Goal: Information Seeking & Learning: Learn about a topic

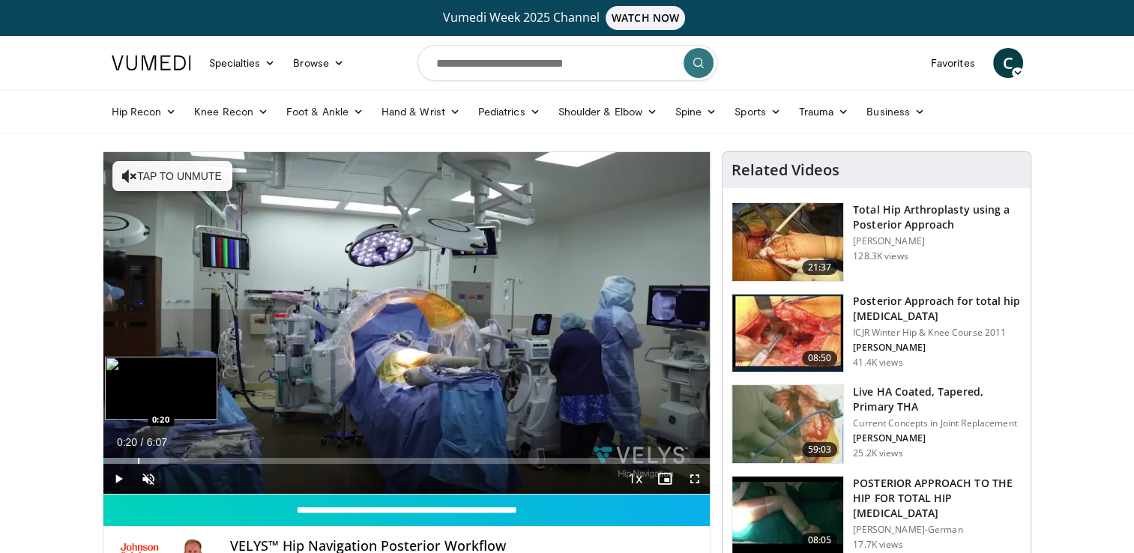
click at [136, 460] on div "Progress Bar" at bounding box center [135, 461] width 65 height 6
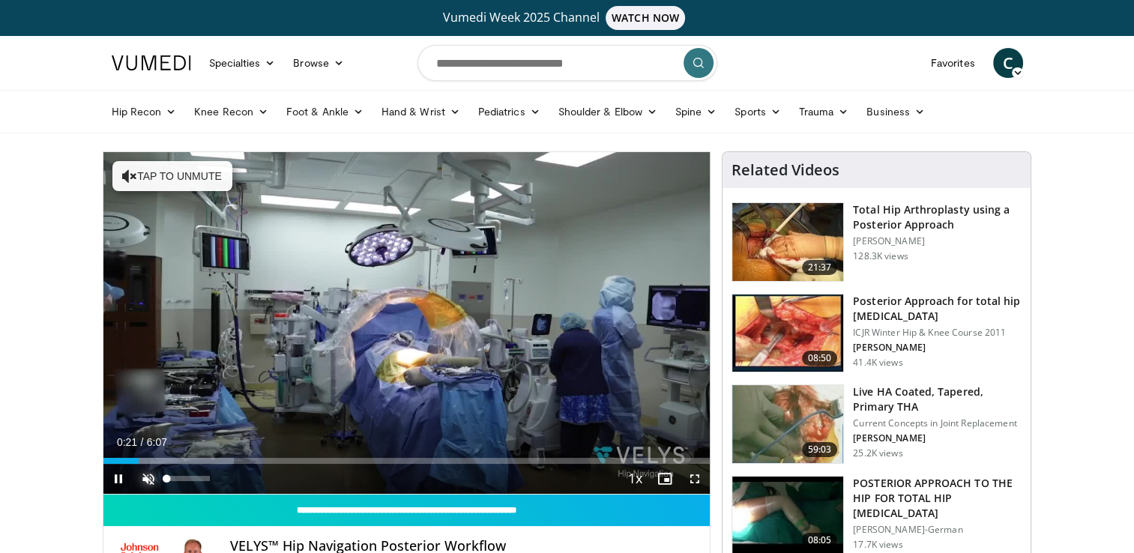
click at [150, 477] on span "Video Player" at bounding box center [148, 479] width 30 height 30
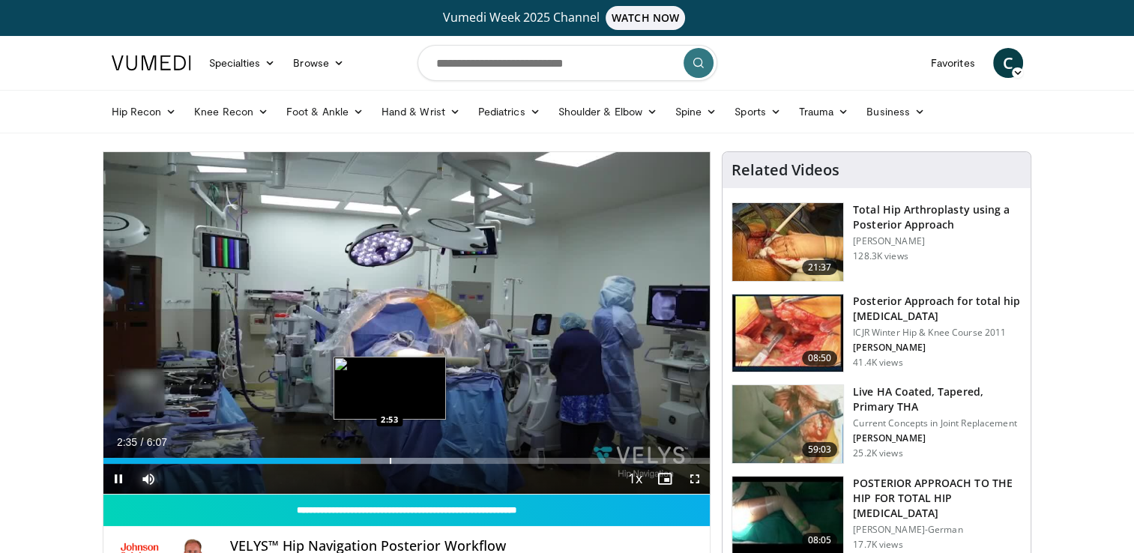
click at [390, 459] on div "Progress Bar" at bounding box center [390, 461] width 1 height 6
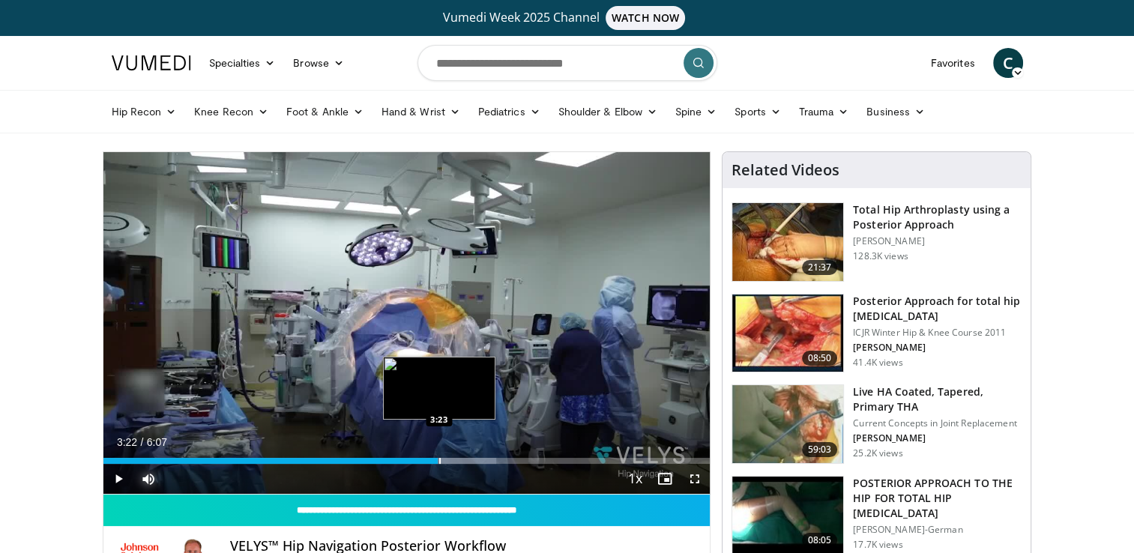
click at [438, 451] on div "Loaded : 64.77% 3:22 3:23" at bounding box center [406, 457] width 607 height 14
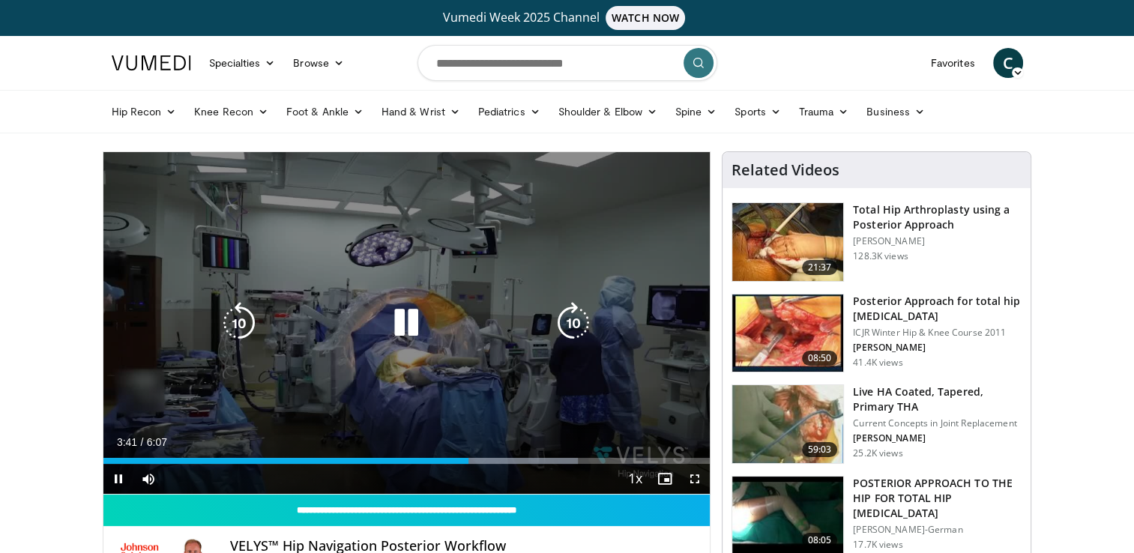
click at [405, 331] on icon "Video Player" at bounding box center [406, 323] width 42 height 42
click at [489, 278] on div "10 seconds Tap to unmute" at bounding box center [406, 323] width 607 height 342
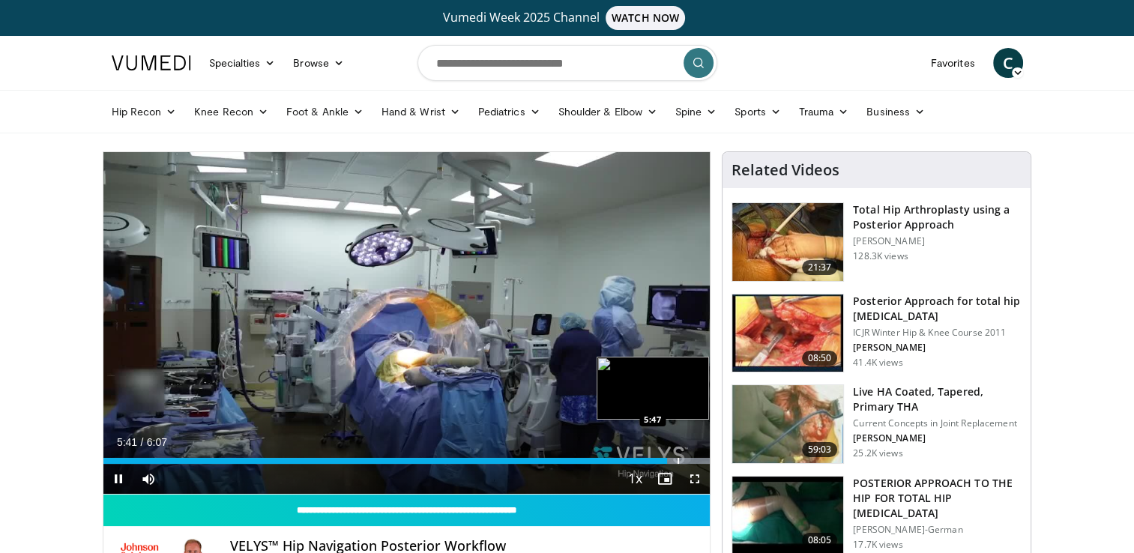
click at [678, 459] on div "Progress Bar" at bounding box center [678, 461] width 1 height 6
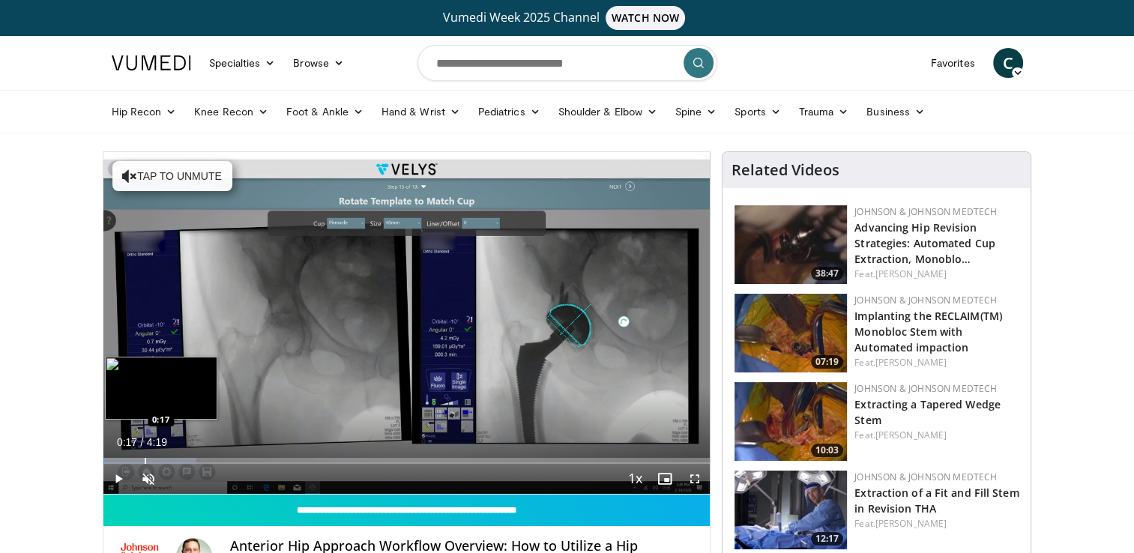
click at [145, 458] on div "Progress Bar" at bounding box center [145, 461] width 1 height 6
click at [175, 458] on div "Progress Bar" at bounding box center [175, 461] width 1 height 6
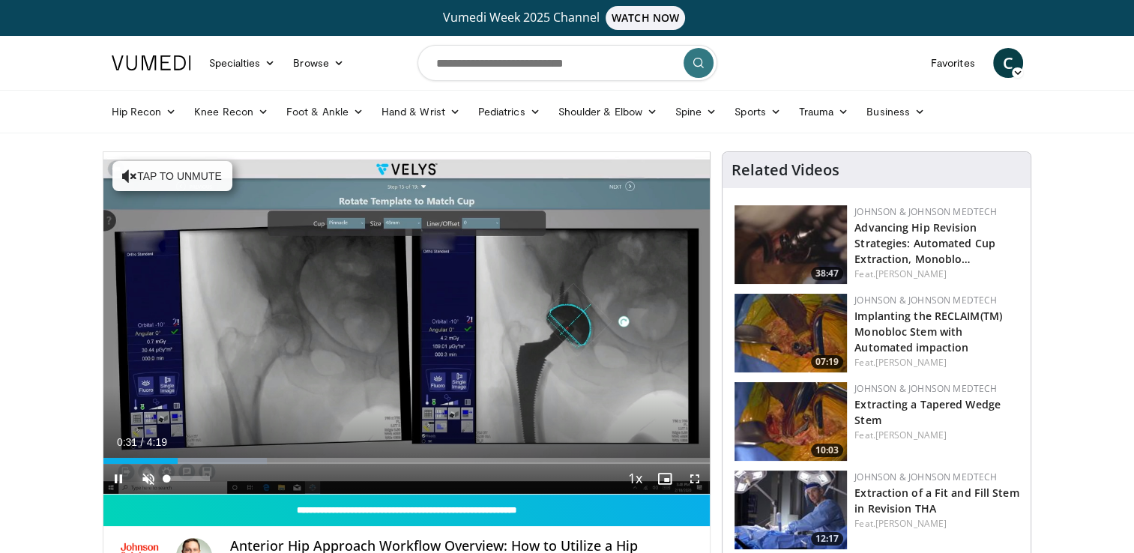
click at [143, 484] on span "Video Player" at bounding box center [148, 479] width 30 height 30
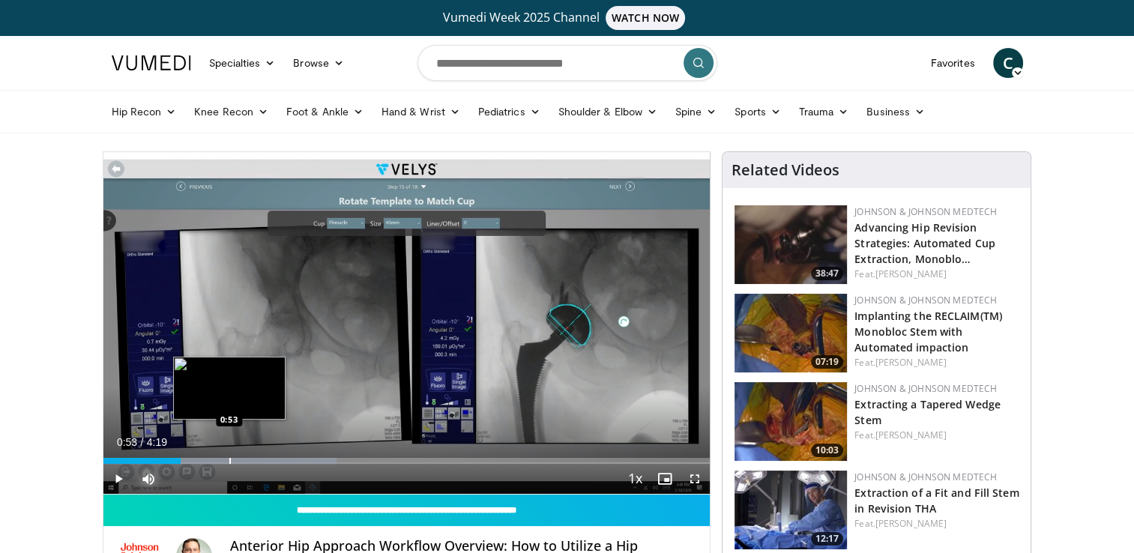
click at [229, 456] on div "Loaded : 38.52% 0:33 0:53" at bounding box center [406, 457] width 607 height 14
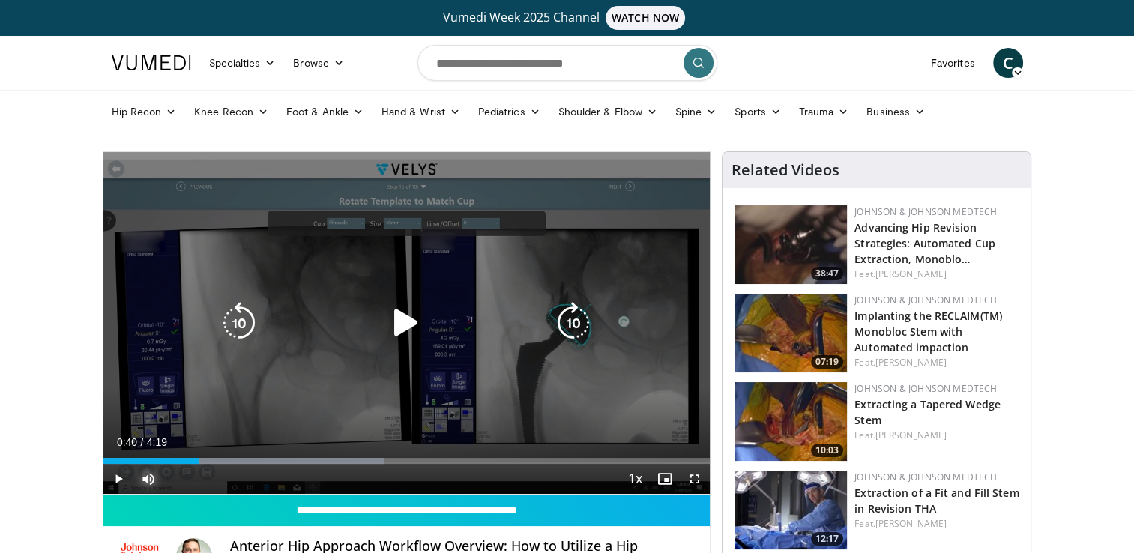
click at [198, 452] on div "Loaded : 46.22% 0:54 0:53" at bounding box center [406, 457] width 607 height 14
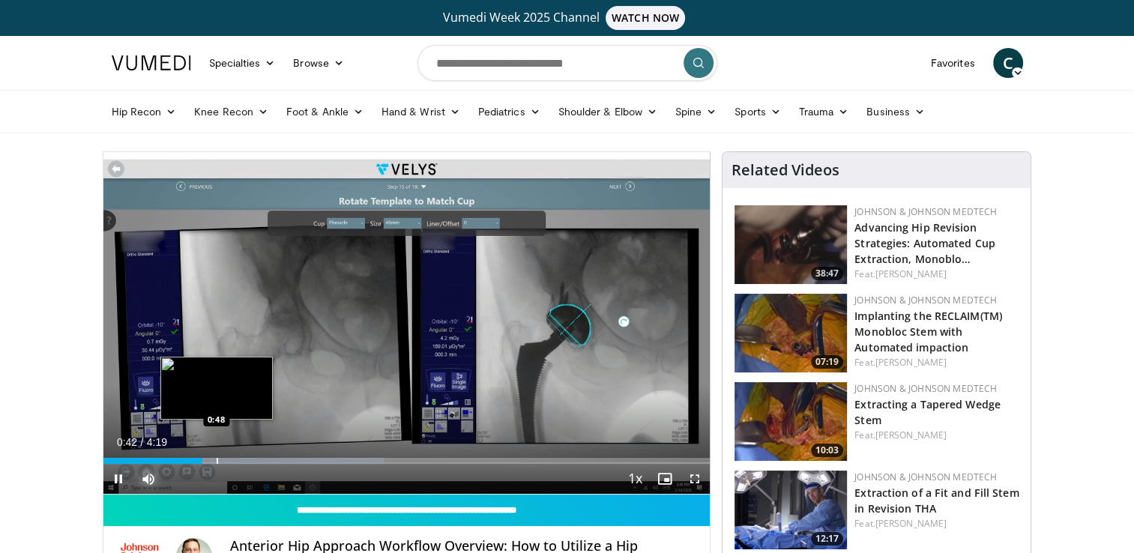
click at [217, 460] on div "Progress Bar" at bounding box center [217, 461] width 1 height 6
click at [238, 458] on div "Progress Bar" at bounding box center [238, 461] width 1 height 6
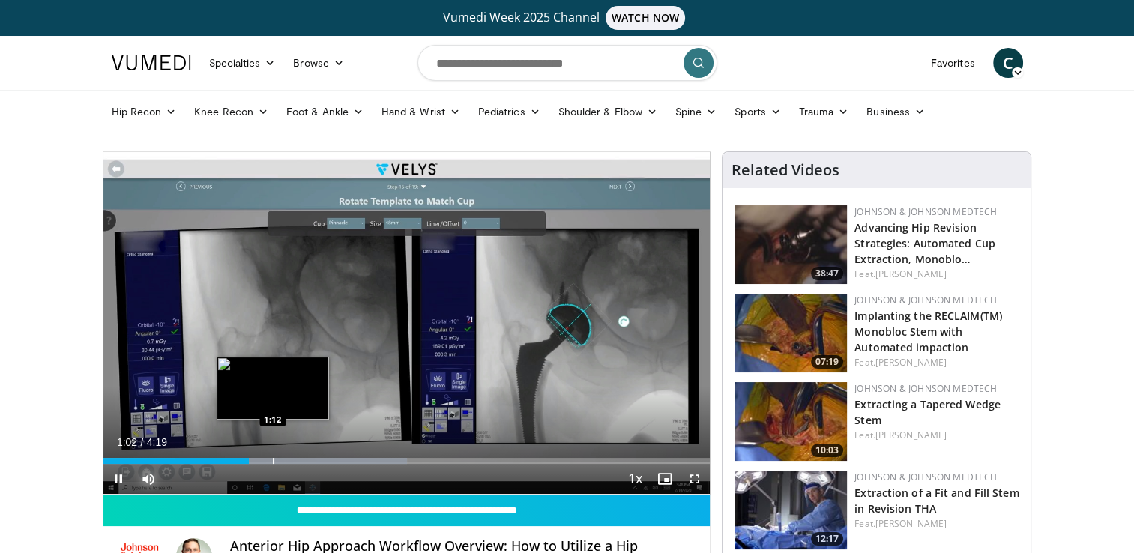
click at [273, 461] on div "Progress Bar" at bounding box center [273, 461] width 1 height 6
click at [298, 459] on div "Progress Bar" at bounding box center [298, 461] width 1 height 6
click at [283, 459] on div "Progress Bar" at bounding box center [283, 461] width 1 height 6
click at [277, 459] on div "Progress Bar" at bounding box center [276, 461] width 1 height 6
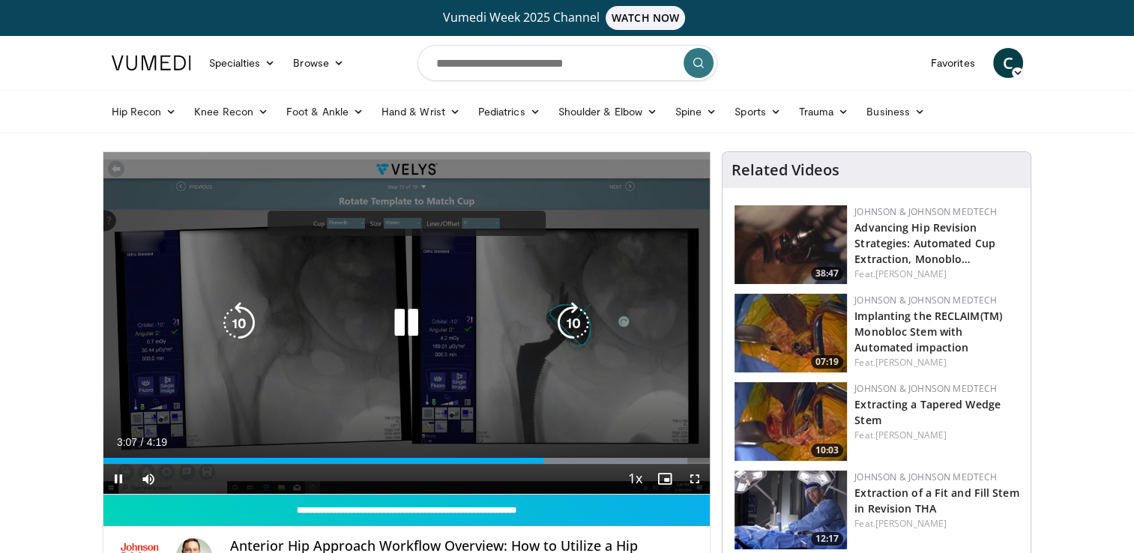
click at [396, 332] on icon "Video Player" at bounding box center [406, 323] width 42 height 42
click at [498, 244] on div "10 seconds Tap to unmute" at bounding box center [406, 323] width 607 height 342
click at [316, 313] on div "Video Player" at bounding box center [406, 323] width 364 height 30
click at [393, 302] on icon "Video Player" at bounding box center [406, 323] width 42 height 42
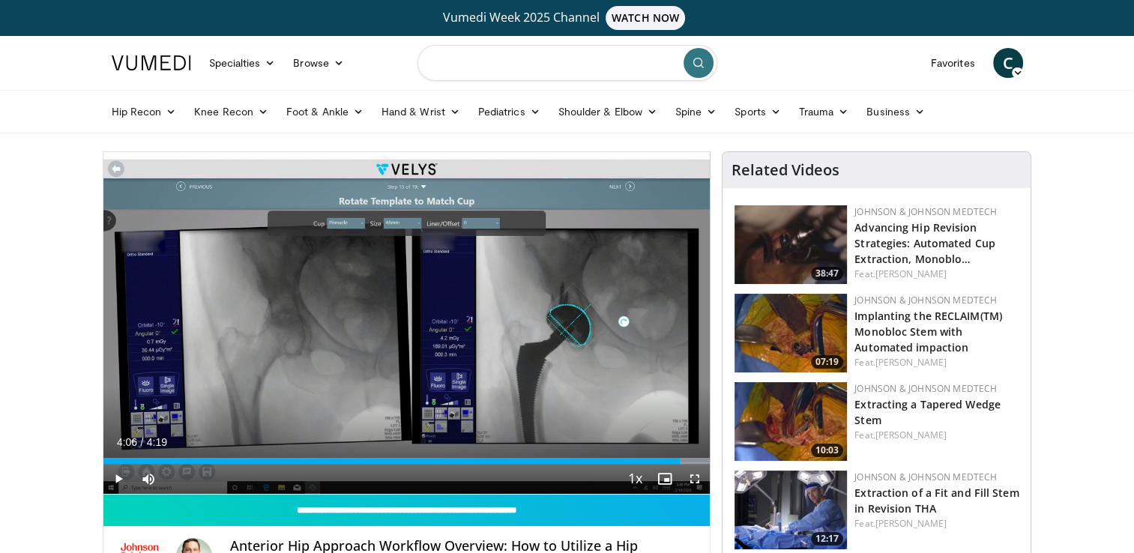
click at [523, 73] on input "Search topics, interventions" at bounding box center [567, 63] width 300 height 36
type input "**********"
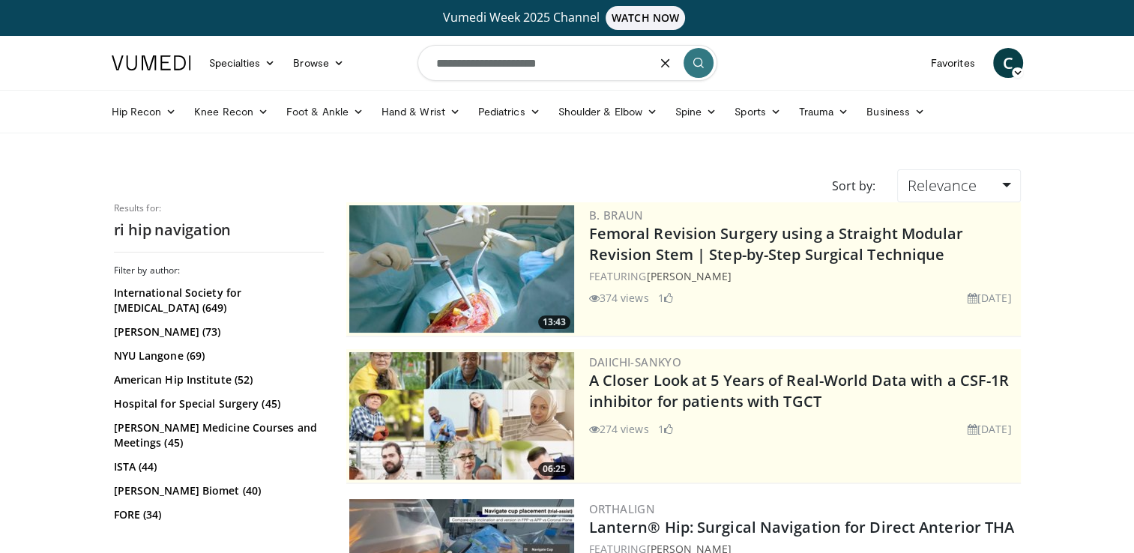
type input "**********"
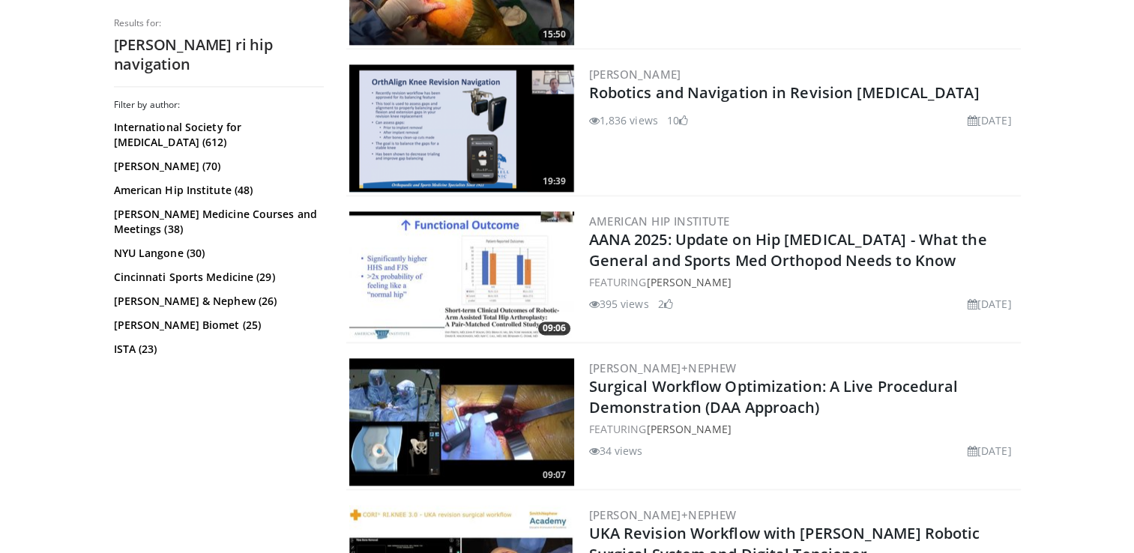
scroll to position [1903, 0]
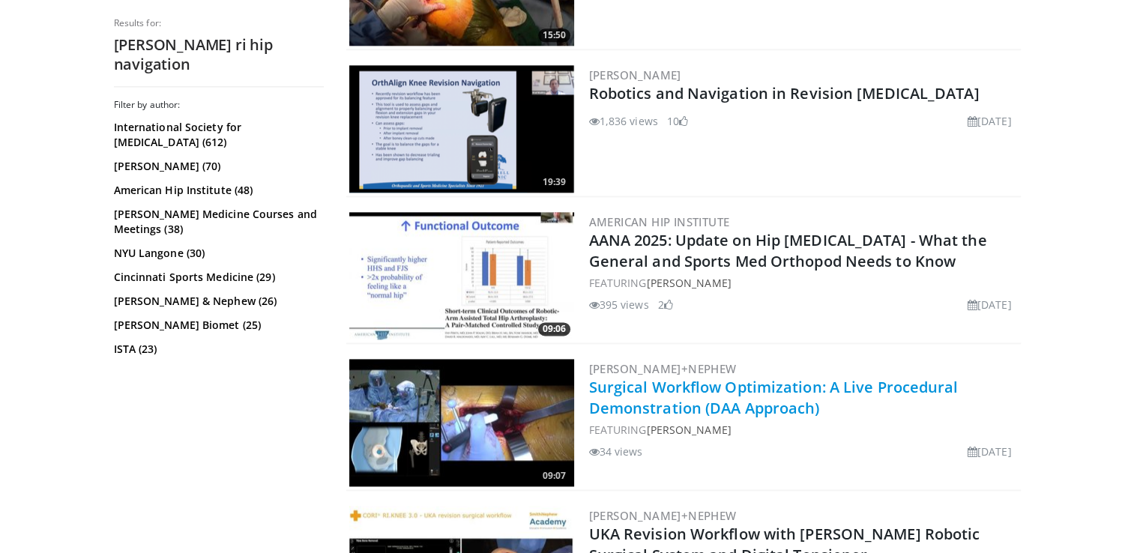
click at [782, 380] on link "Surgical Workflow Optimization: A Live Procedural Demonstration (DAA Approach)" at bounding box center [774, 397] width 370 height 41
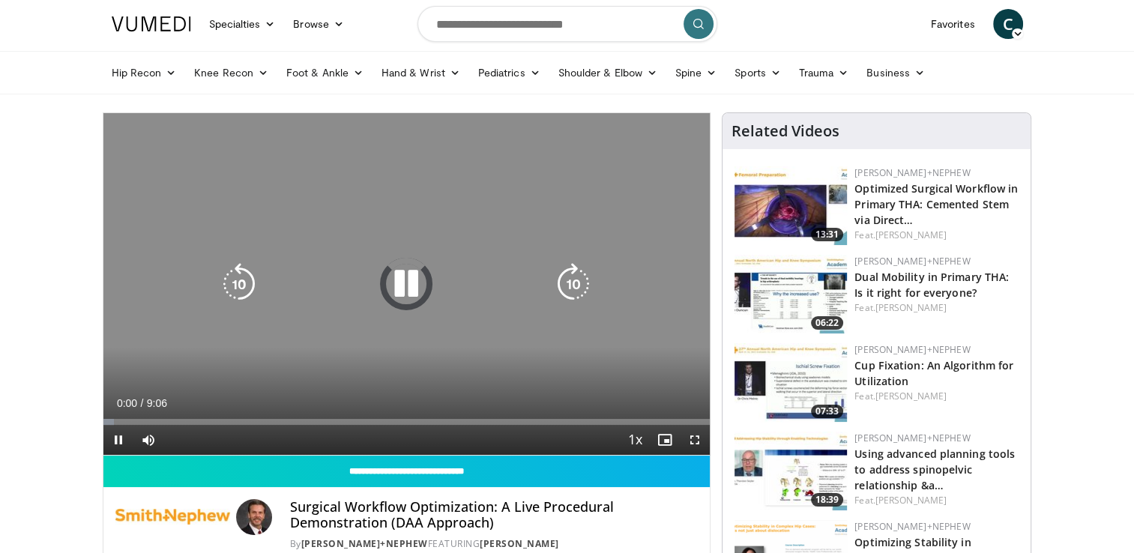
scroll to position [40, 0]
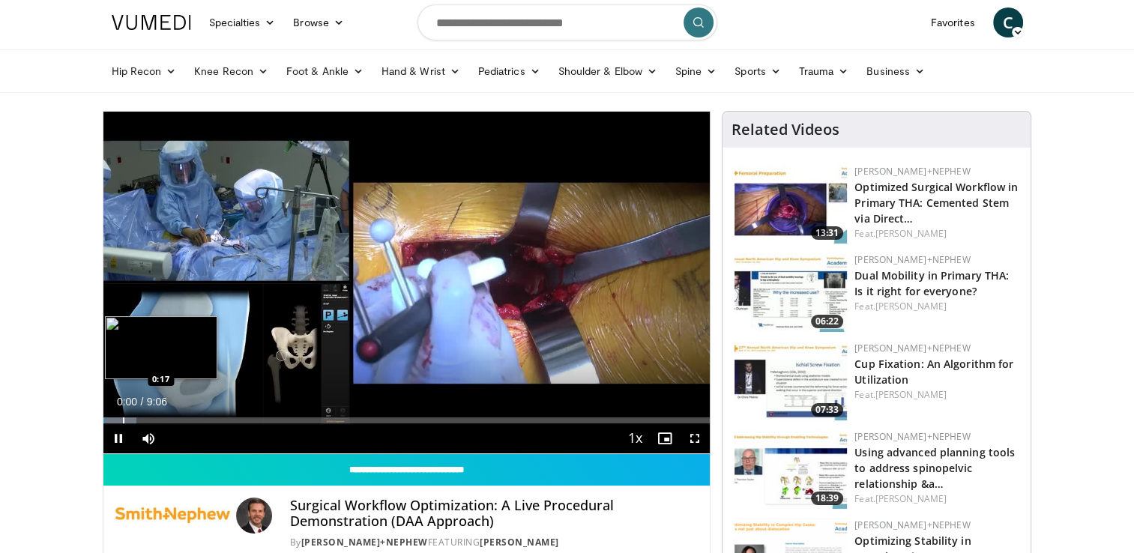
click at [121, 417] on div "Progress Bar" at bounding box center [120, 420] width 34 height 6
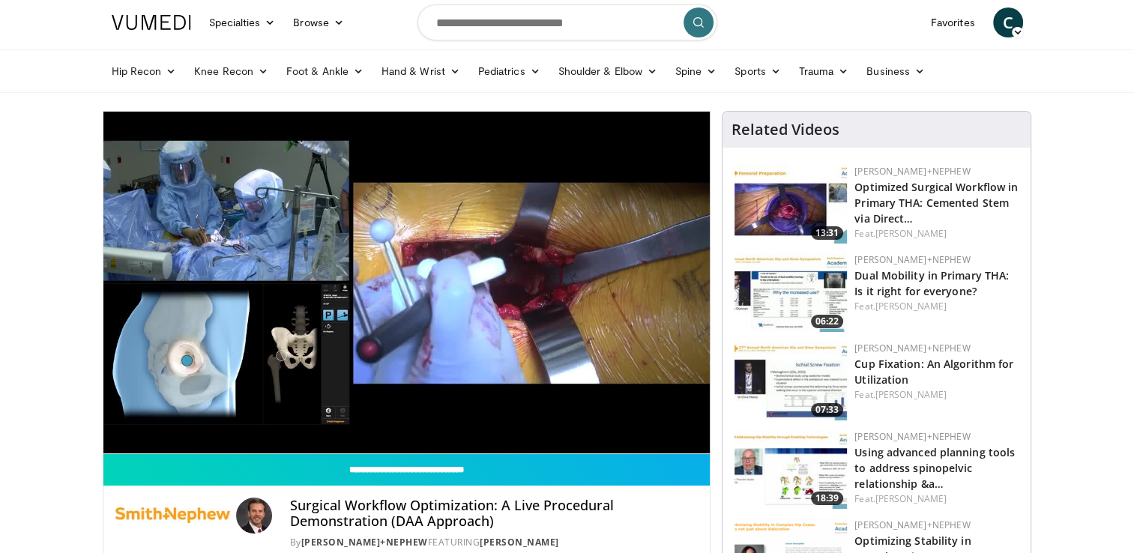
click at [146, 417] on div "10 seconds Tap to unmute" at bounding box center [406, 283] width 607 height 342
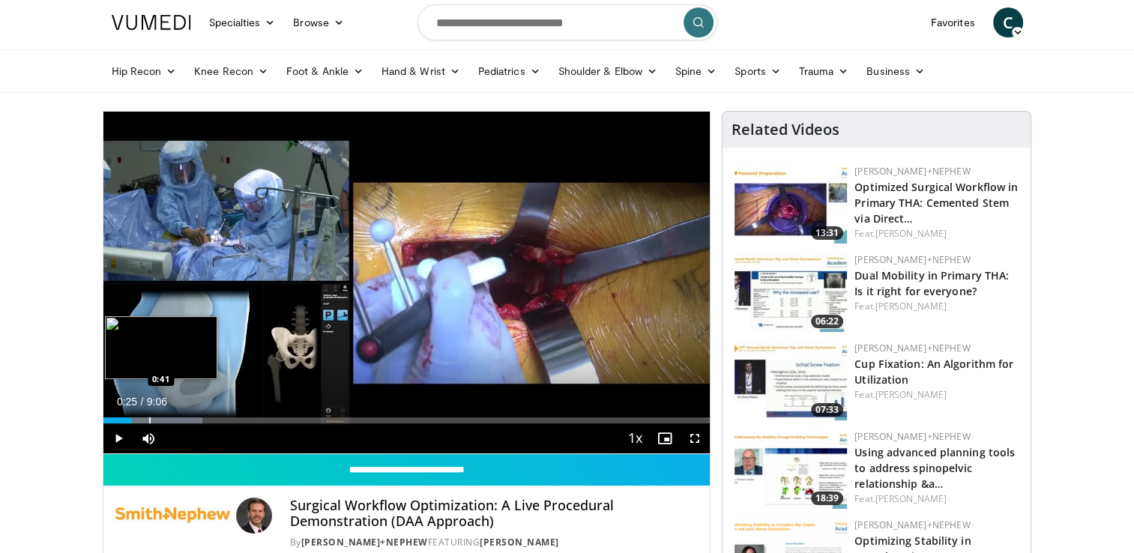
click at [149, 417] on div "Progress Bar" at bounding box center [149, 420] width 1 height 6
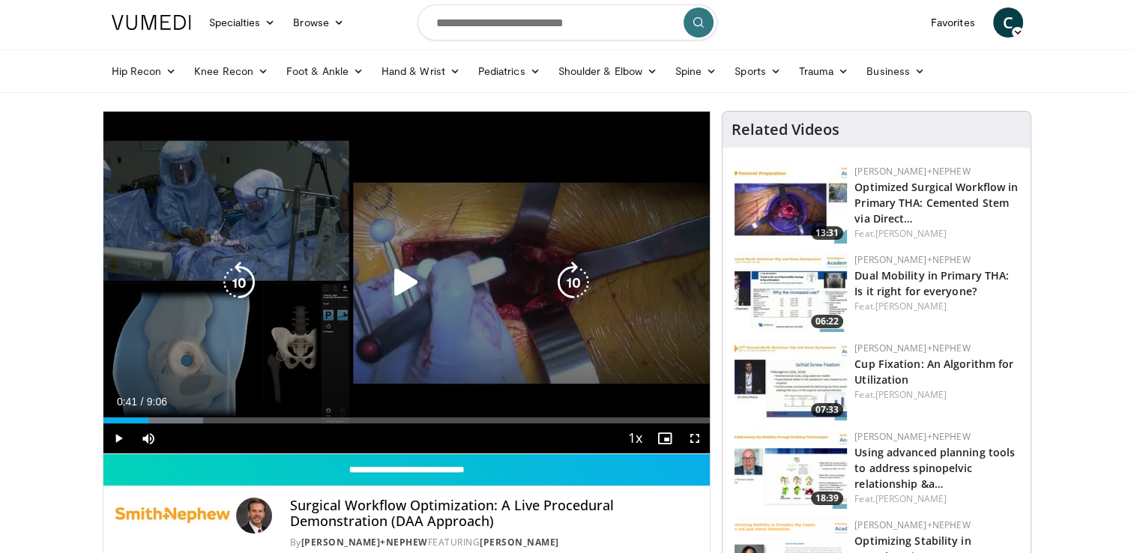
click at [198, 365] on div "10 seconds Tap to unmute" at bounding box center [406, 283] width 607 height 342
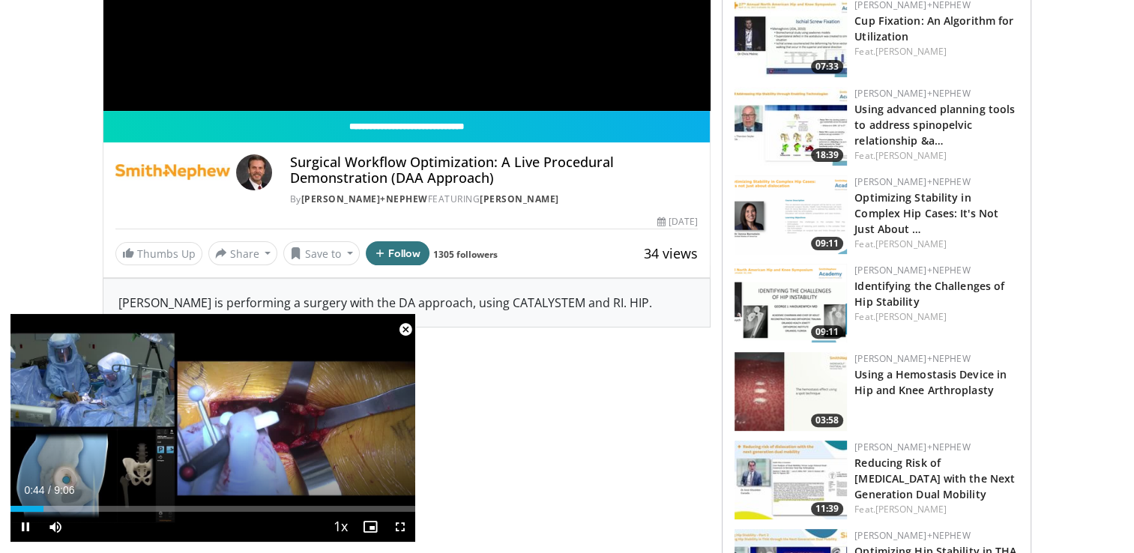
scroll to position [0, 0]
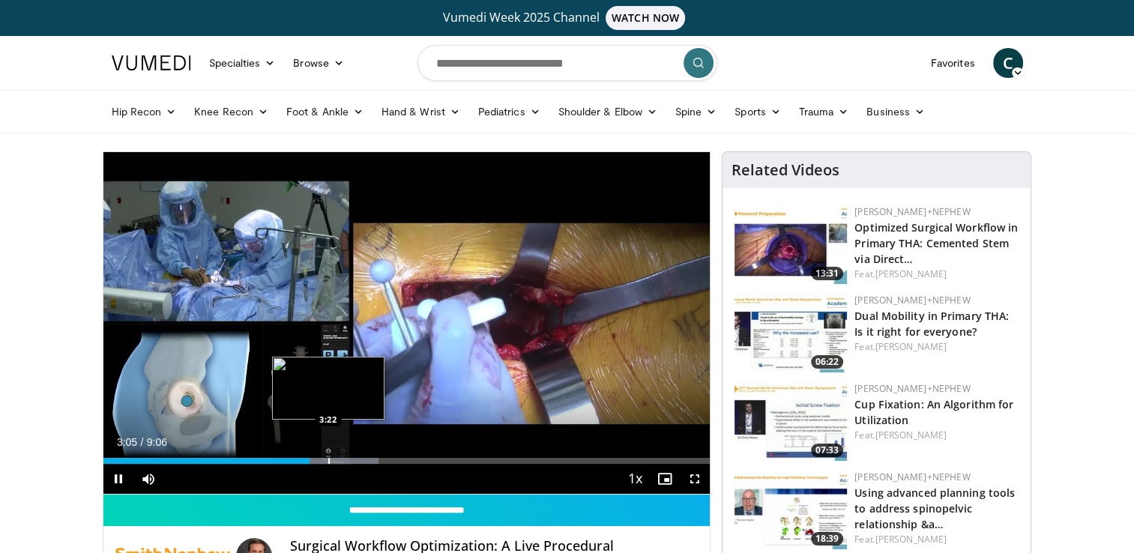
click at [327, 460] on div "Progress Bar" at bounding box center [325, 461] width 106 height 6
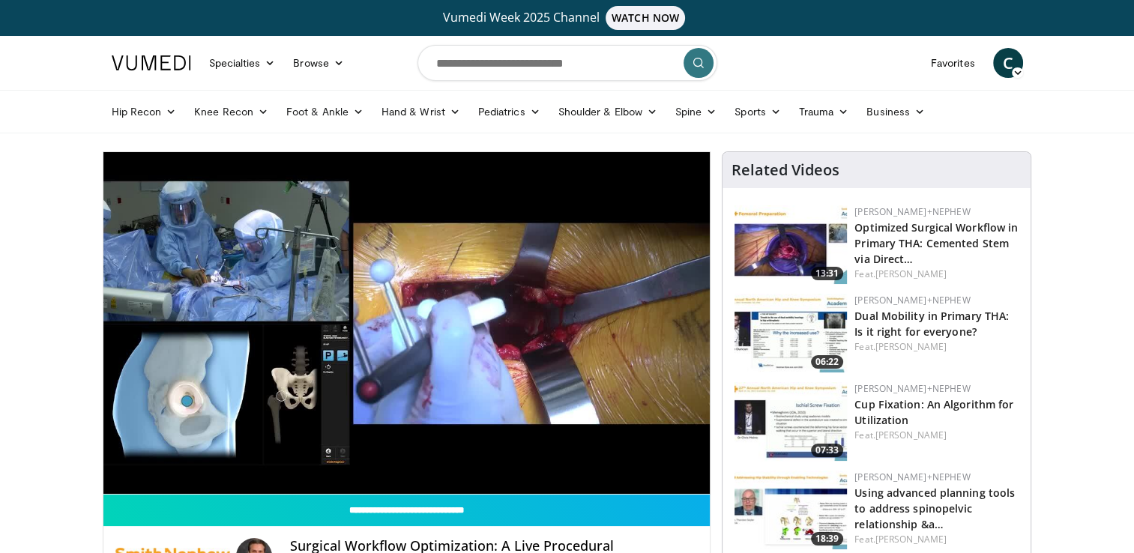
click at [339, 456] on div "10 seconds Tap to unmute" at bounding box center [406, 323] width 607 height 342
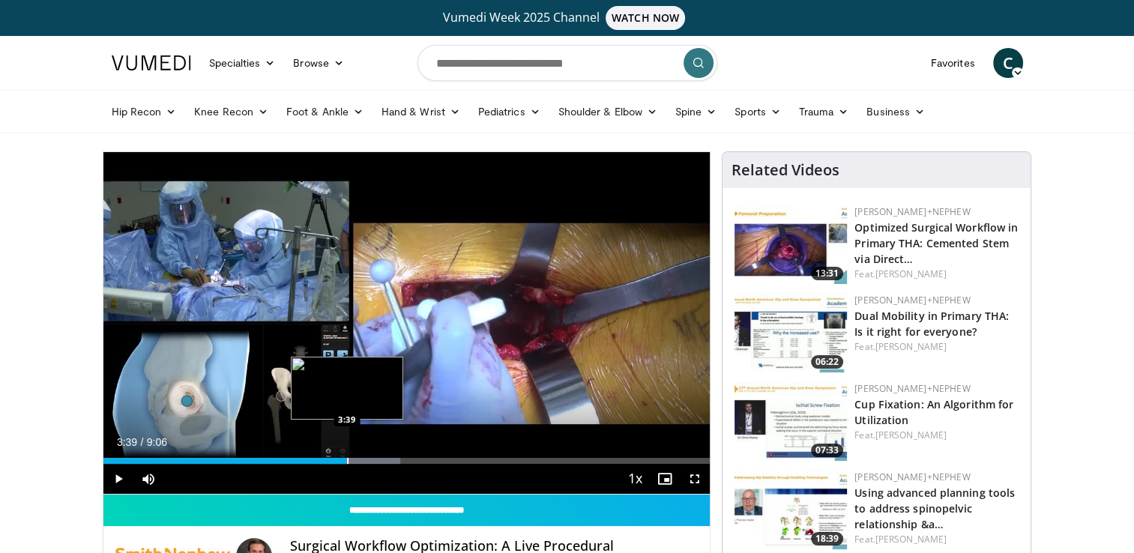
click at [346, 456] on div "Loaded : 49.03% 3:39 3:39" at bounding box center [406, 457] width 607 height 14
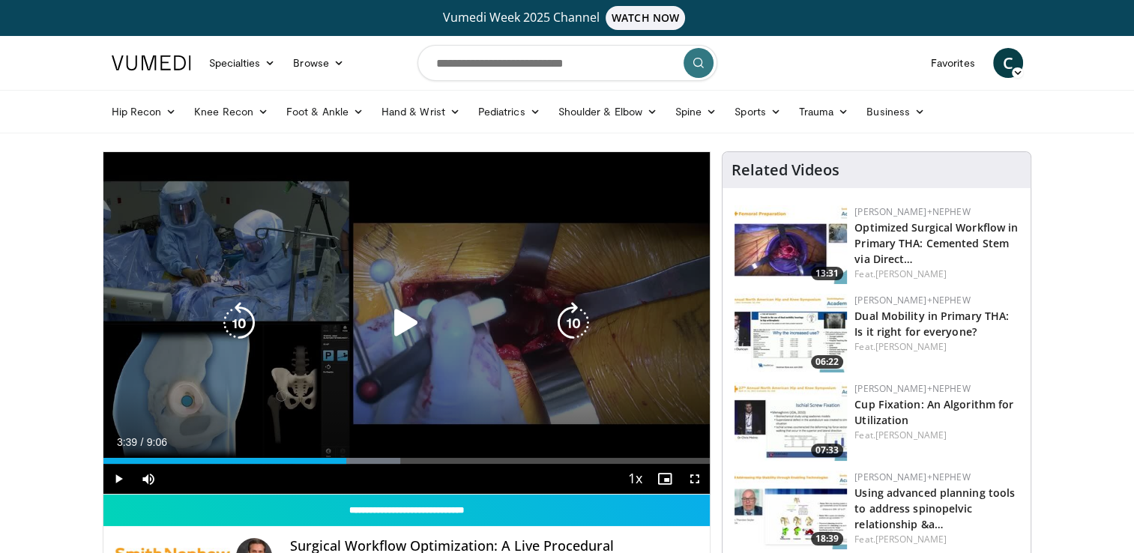
click at [383, 396] on div "10 seconds Tap to unmute" at bounding box center [406, 323] width 607 height 342
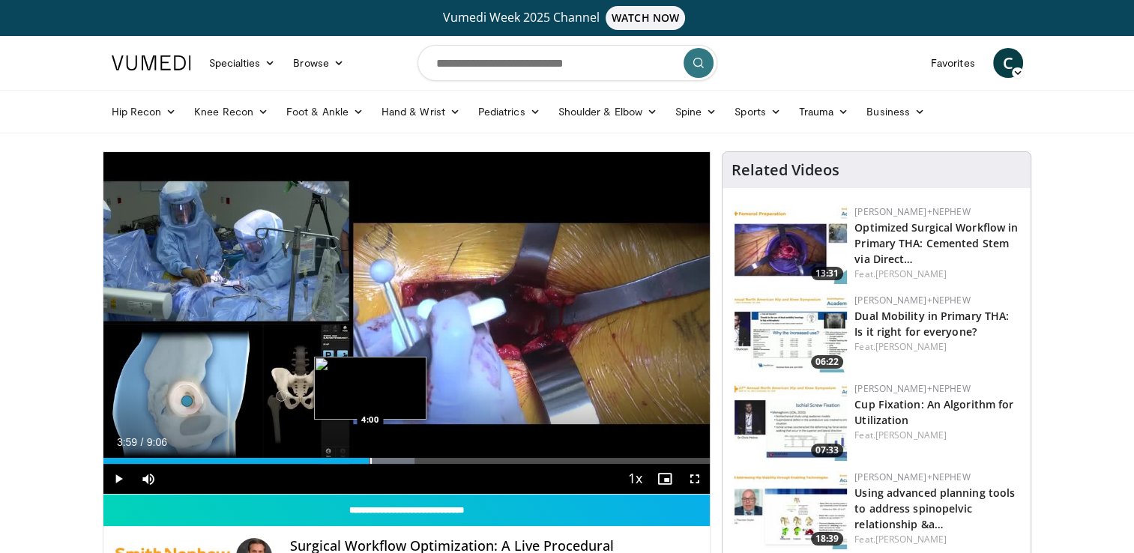
click at [369, 456] on div "Loaded : 51.32% 3:59 4:00" at bounding box center [406, 457] width 607 height 14
click at [390, 456] on div "Loaded : 54.99% 3:59 4:18" at bounding box center [406, 457] width 607 height 14
click at [378, 458] on div "Progress Bar" at bounding box center [378, 461] width 1 height 6
click at [369, 458] on div "3:59" at bounding box center [236, 461] width 266 height 6
click at [375, 458] on div "Progress Bar" at bounding box center [375, 461] width 1 height 6
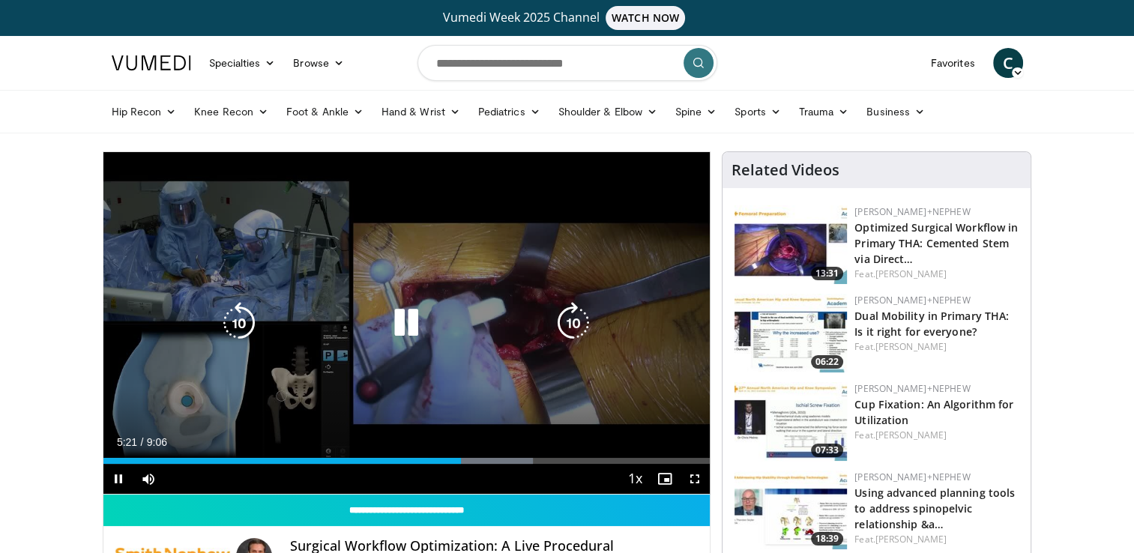
click at [427, 342] on div "10 seconds Tap to unmute" at bounding box center [406, 323] width 607 height 342
click at [426, 340] on icon "Video Player" at bounding box center [406, 323] width 42 height 42
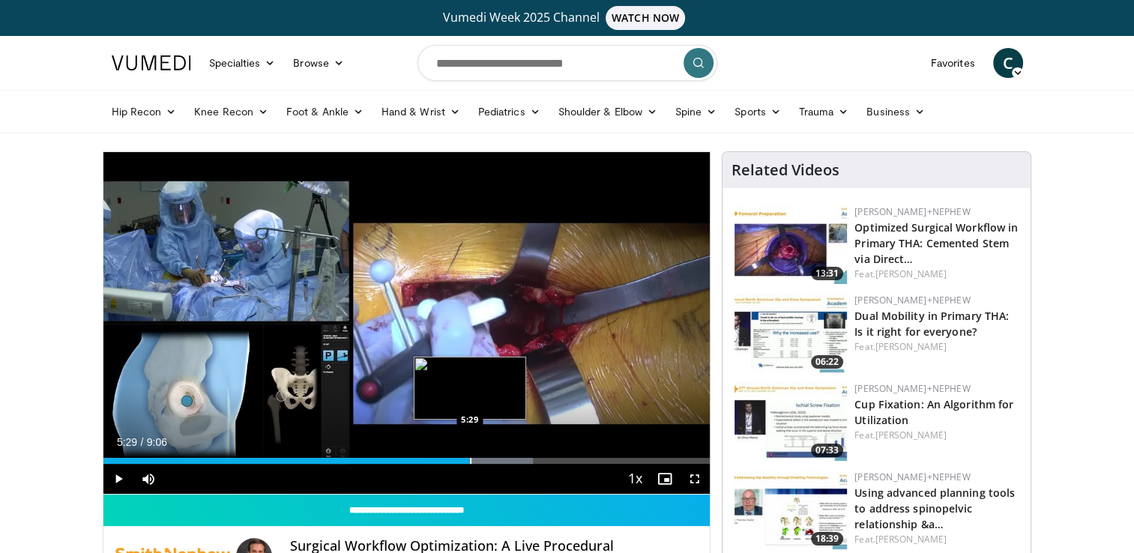
click at [470, 460] on div "Progress Bar" at bounding box center [470, 461] width 1 height 6
click at [477, 460] on div "Progress Bar" at bounding box center [477, 461] width 1 height 6
click at [500, 459] on div "Progress Bar" at bounding box center [500, 461] width 1 height 6
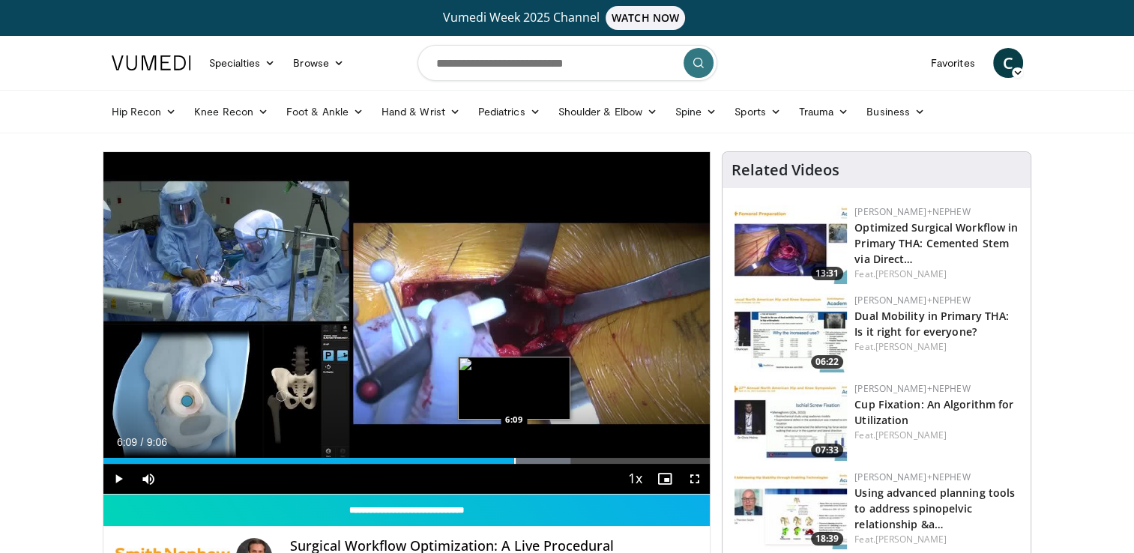
click at [514, 459] on div "Progress Bar" at bounding box center [514, 461] width 1 height 6
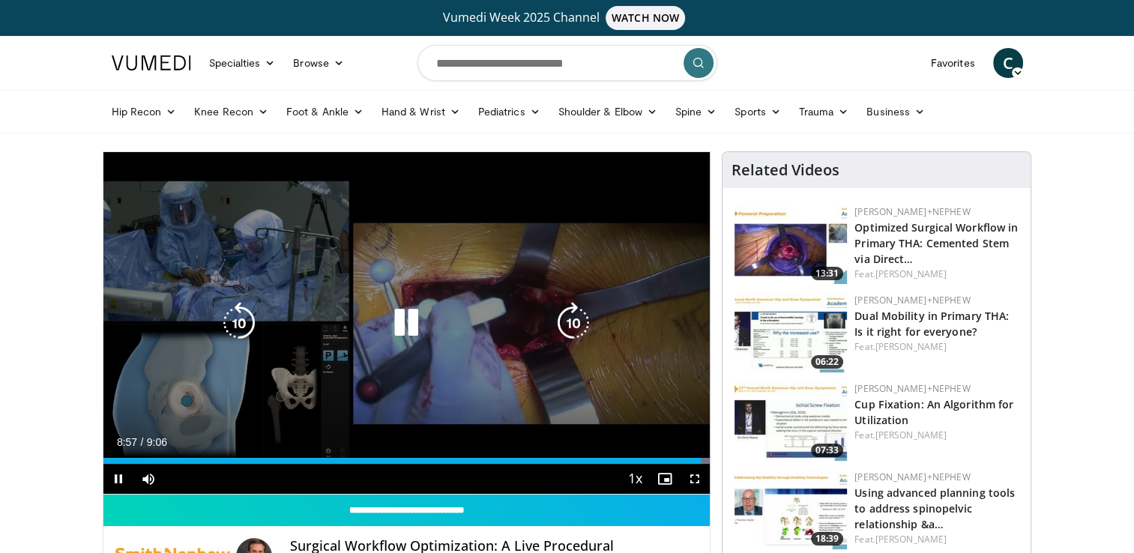
click at [411, 320] on icon "Video Player" at bounding box center [406, 323] width 42 height 42
